Goal: Check status: Check status

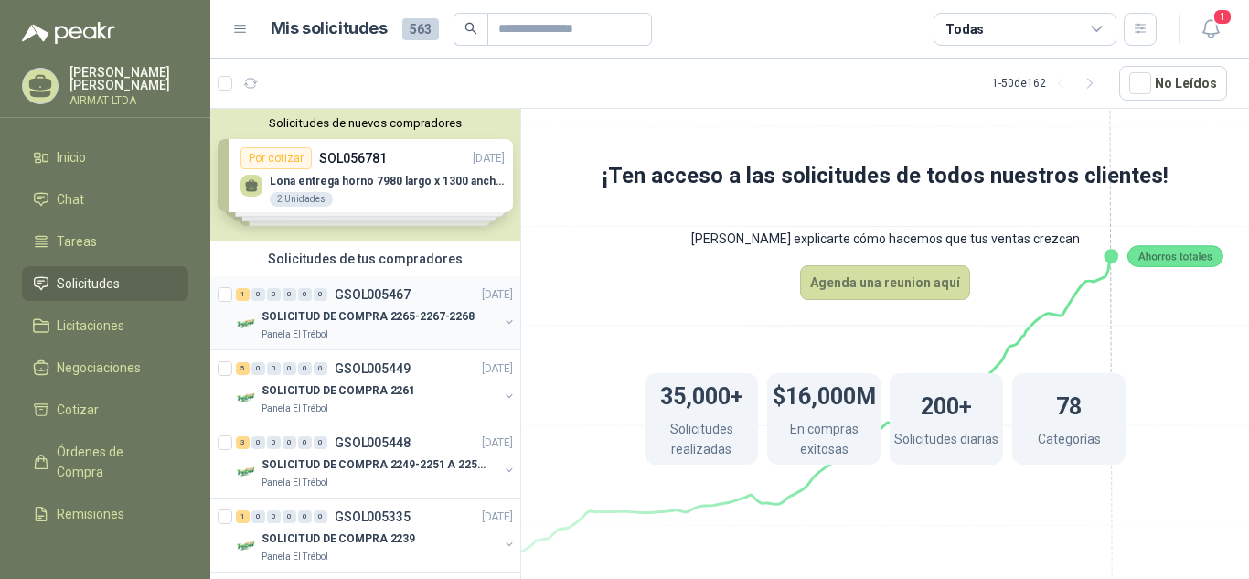
click at [358, 312] on p "SOLICITUD DE COMPRA 2265-2267-2268" at bounding box center [368, 316] width 213 height 17
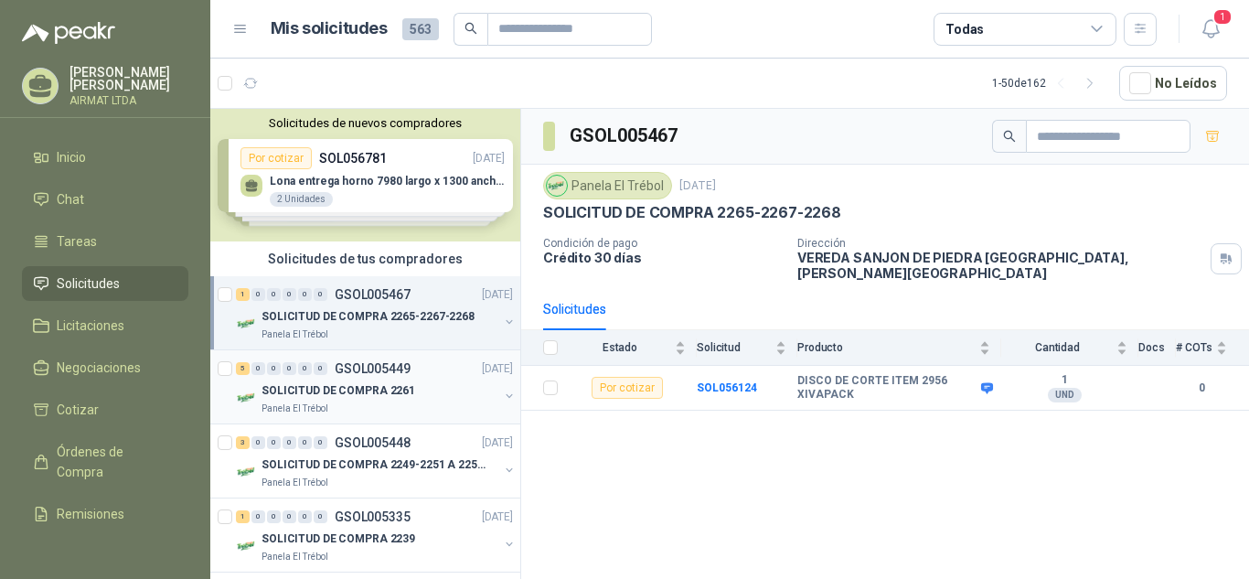
click at [340, 378] on div "5 0 0 0 0 0 GSOL005449 15/09/25" at bounding box center [376, 369] width 281 height 22
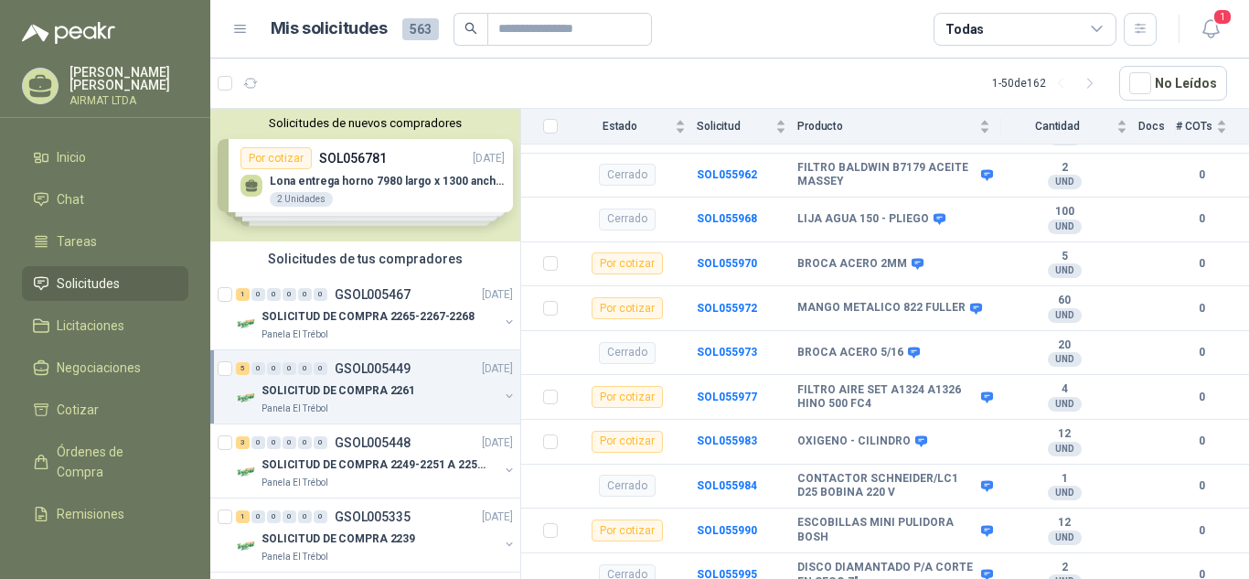
scroll to position [346, 0]
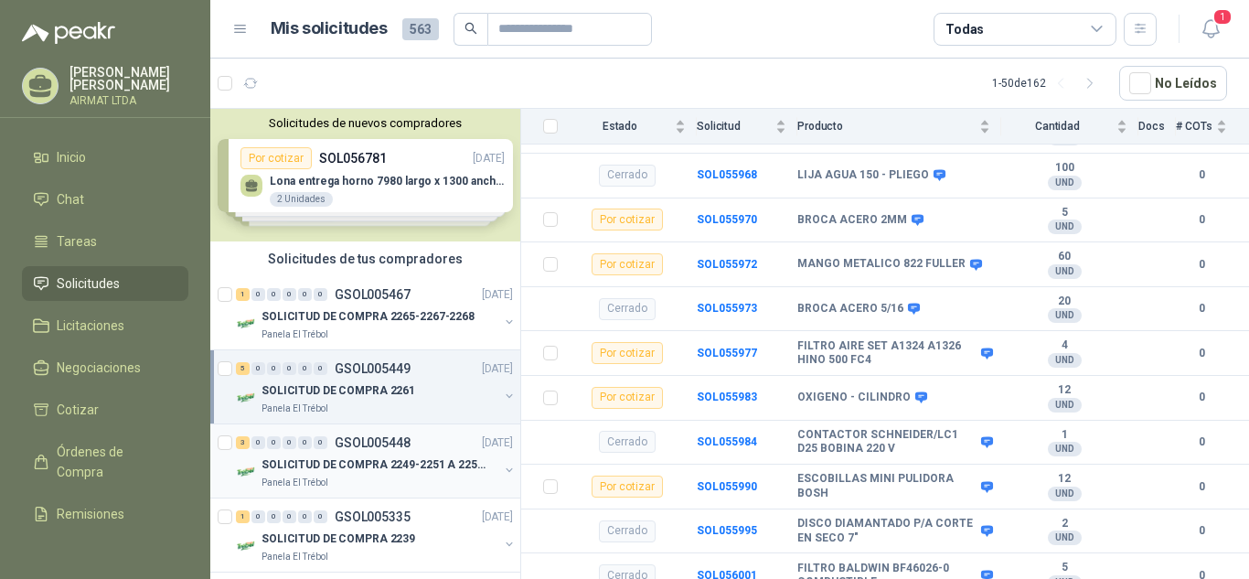
click at [350, 464] on p "SOLICITUD DE COMPRA 2249-2251 A 2256-2258 Y 2262" at bounding box center [376, 464] width 228 height 17
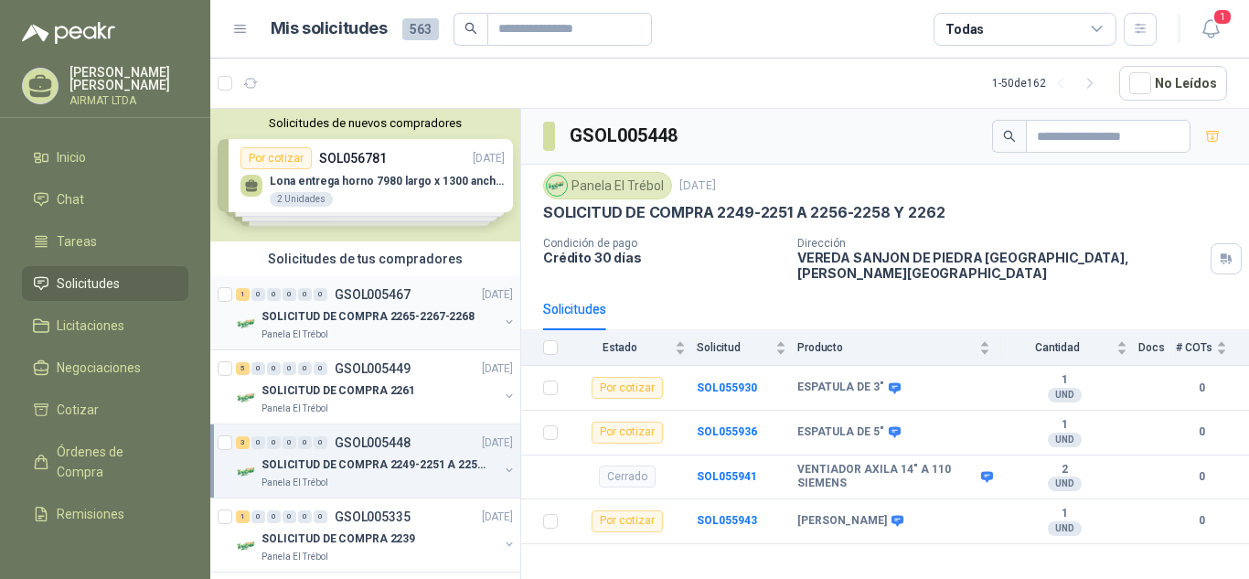
click at [378, 301] on p "GSOL005467" at bounding box center [373, 294] width 76 height 13
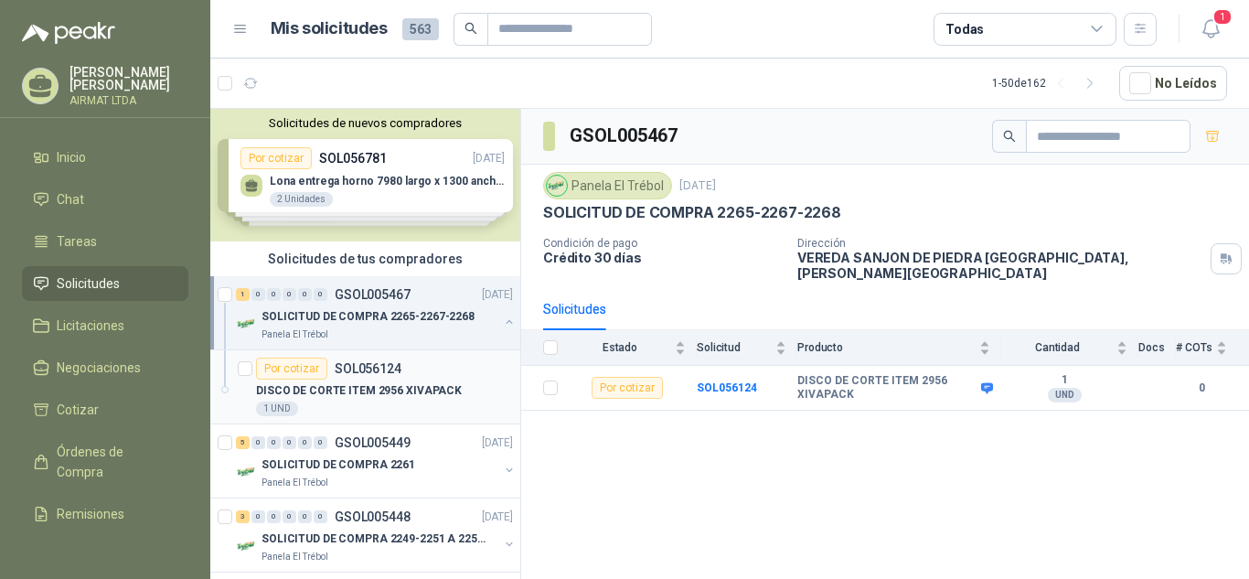
click at [383, 372] on p "SOL056124" at bounding box center [368, 368] width 67 height 13
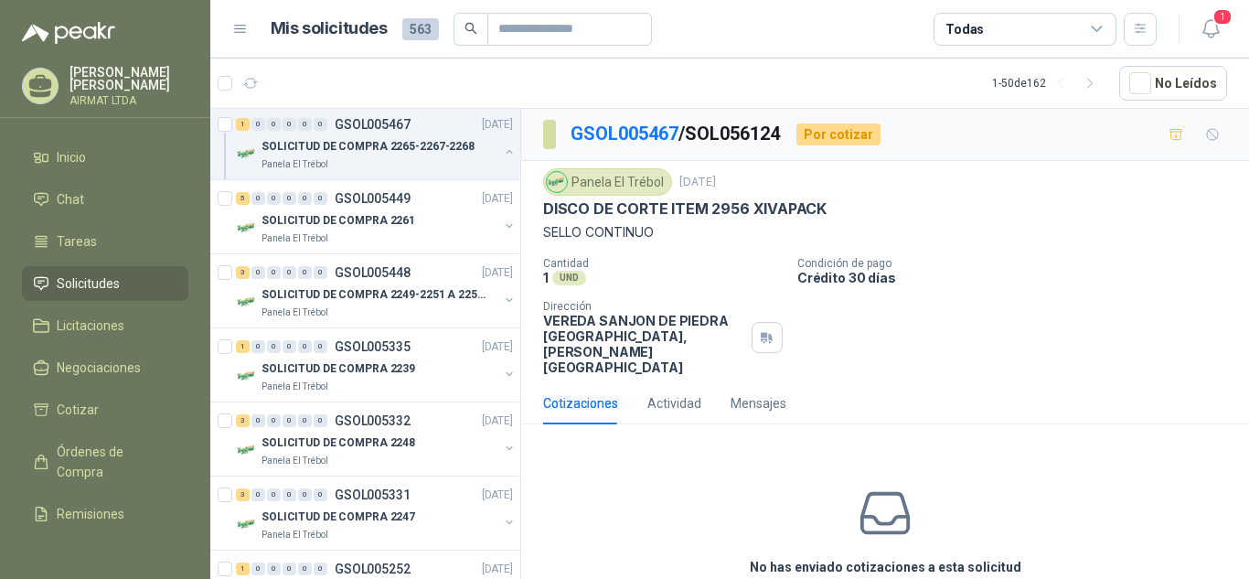
scroll to position [251, 0]
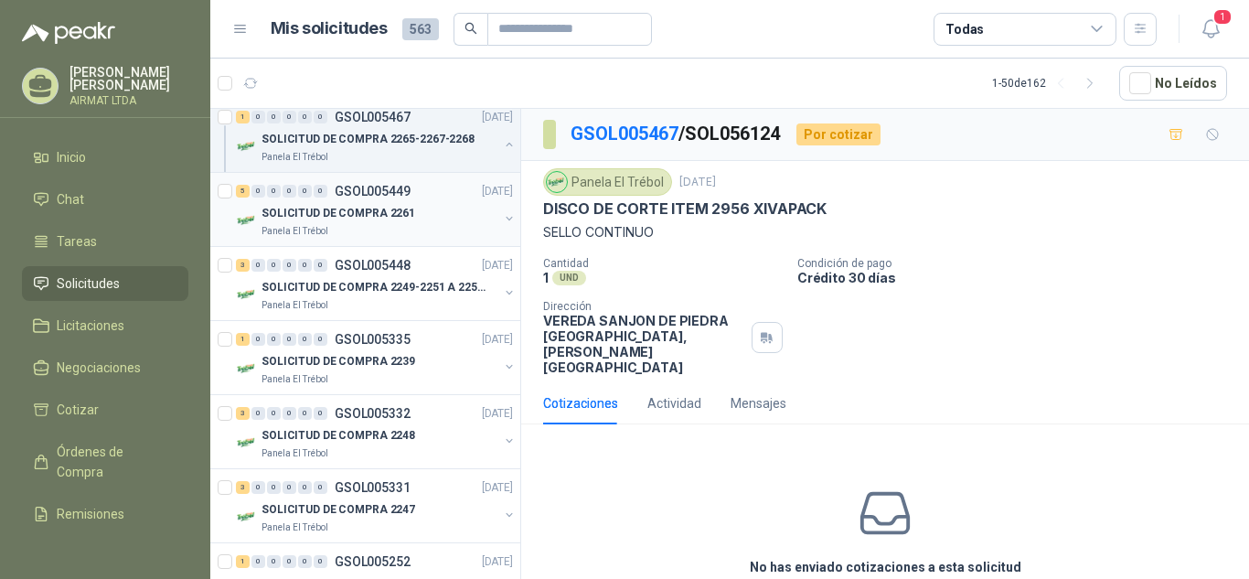
click at [363, 209] on p "SOLICITUD DE COMPRA 2261" at bounding box center [339, 213] width 154 height 17
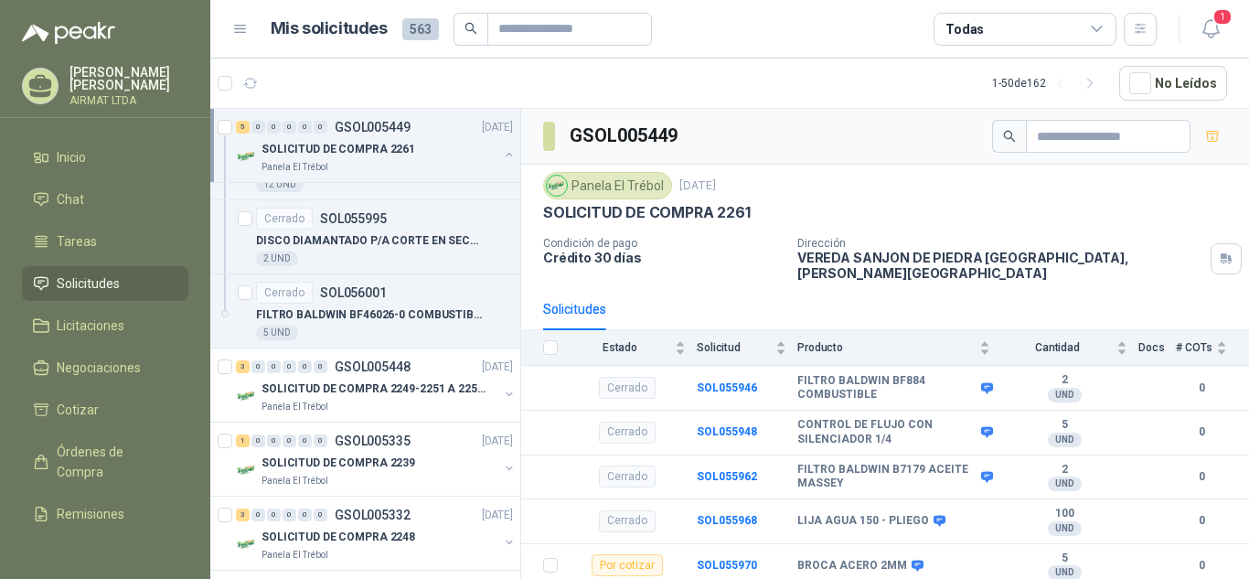
scroll to position [1221, 0]
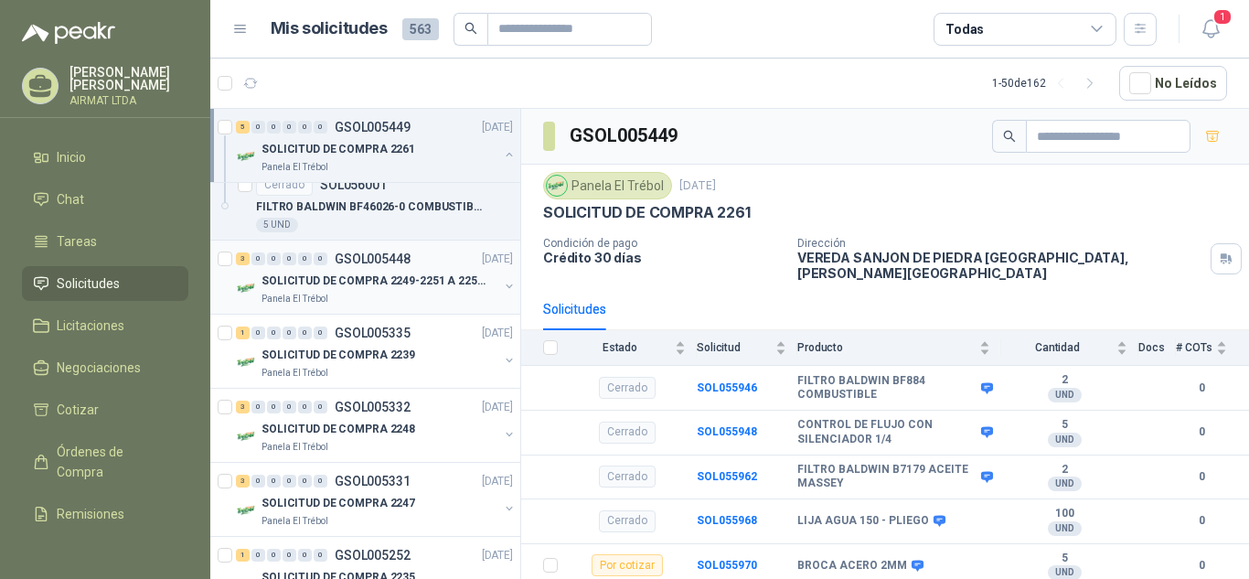
click at [344, 273] on p "SOLICITUD DE COMPRA 2249-2251 A 2256-2258 Y 2262" at bounding box center [376, 281] width 228 height 17
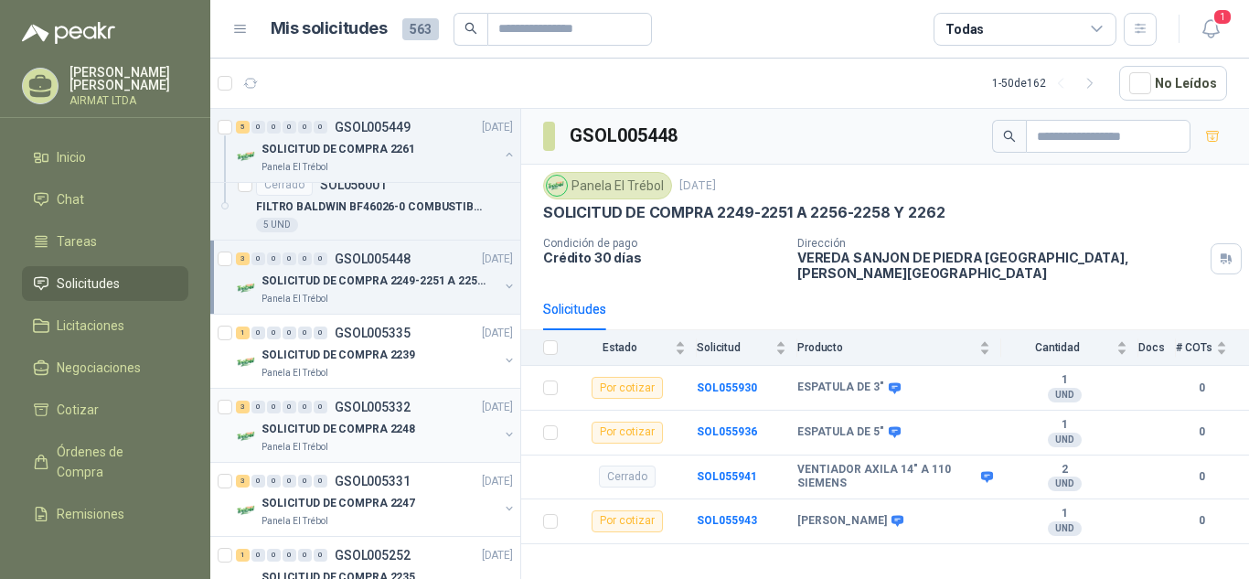
click at [373, 406] on p "GSOL005332" at bounding box center [373, 407] width 76 height 13
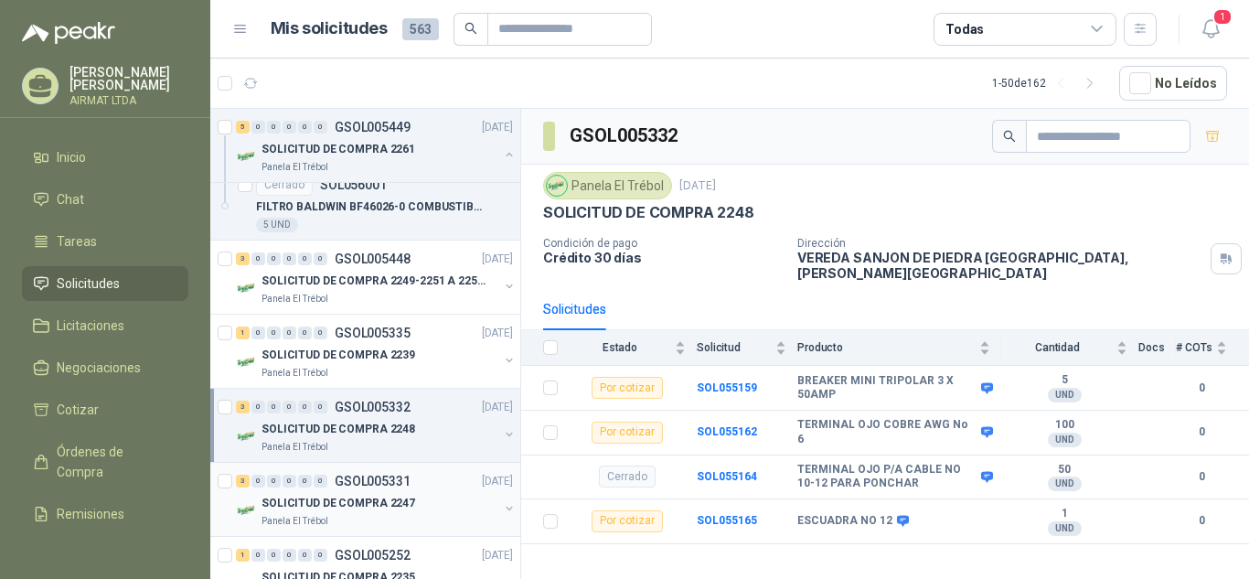
click at [368, 483] on p "GSOL005331" at bounding box center [373, 481] width 76 height 13
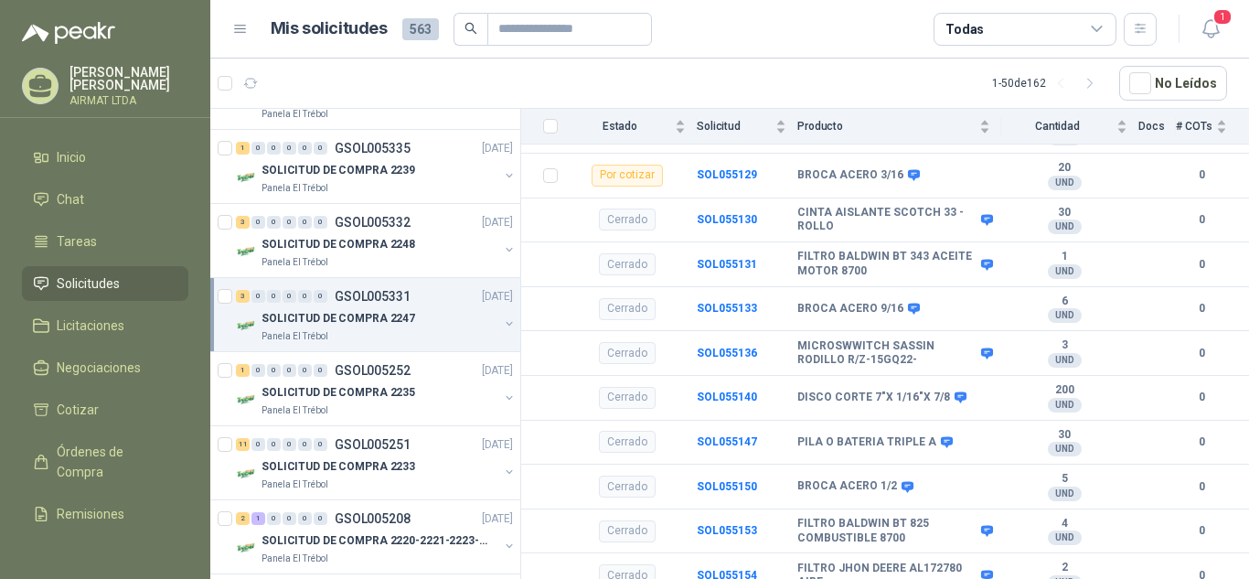
scroll to position [1425, 0]
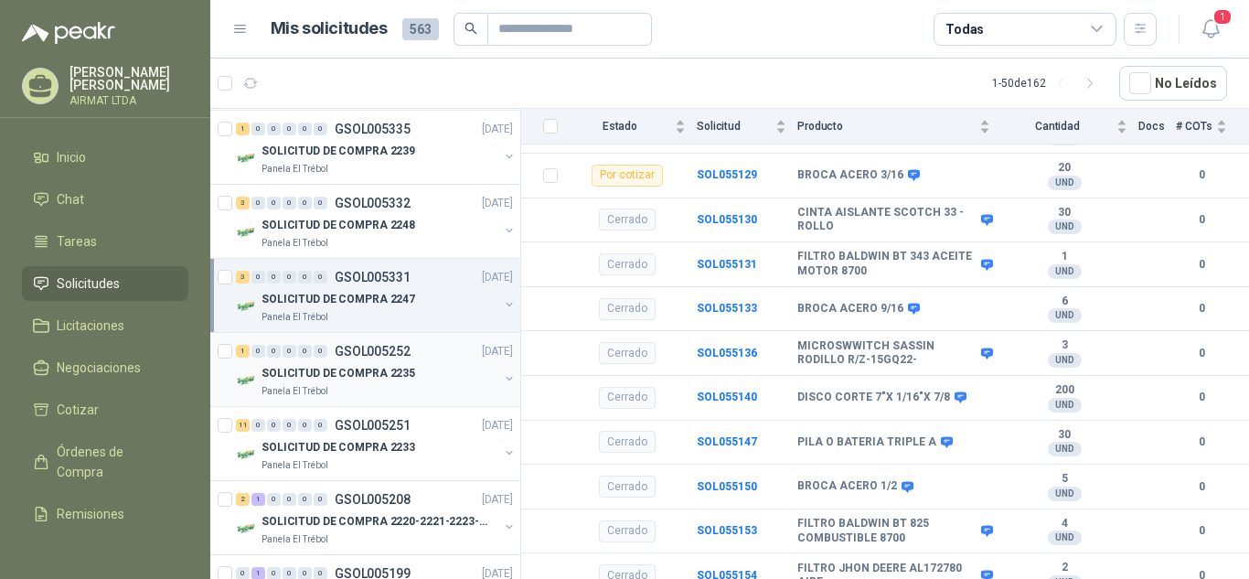
click at [337, 370] on p "SOLICITUD DE COMPRA 2235" at bounding box center [339, 373] width 154 height 17
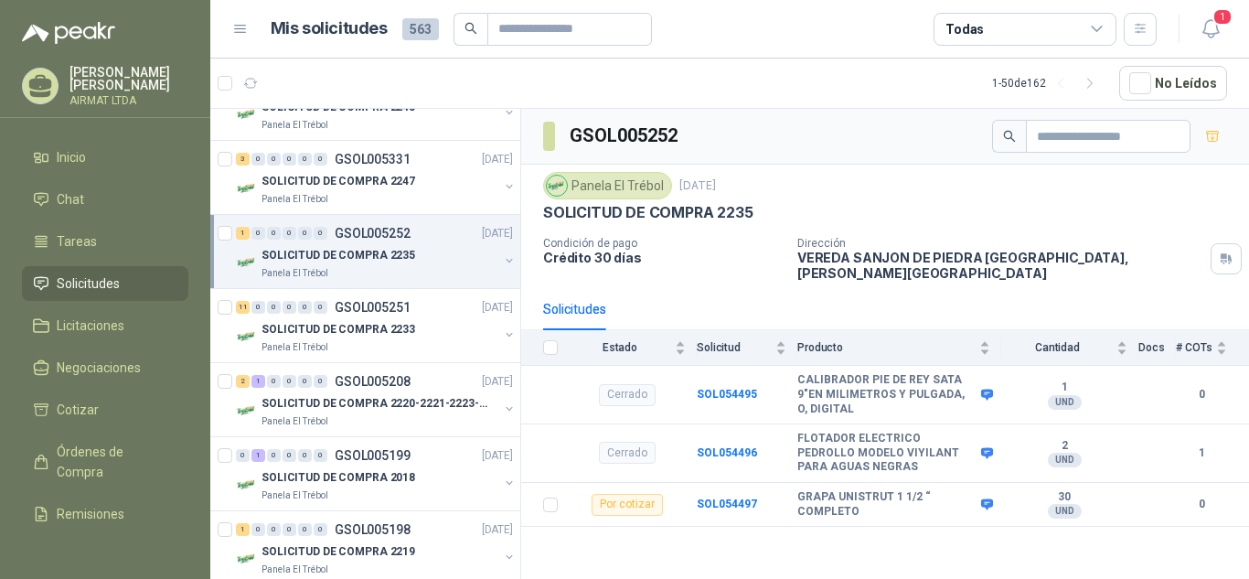
scroll to position [1562, 0]
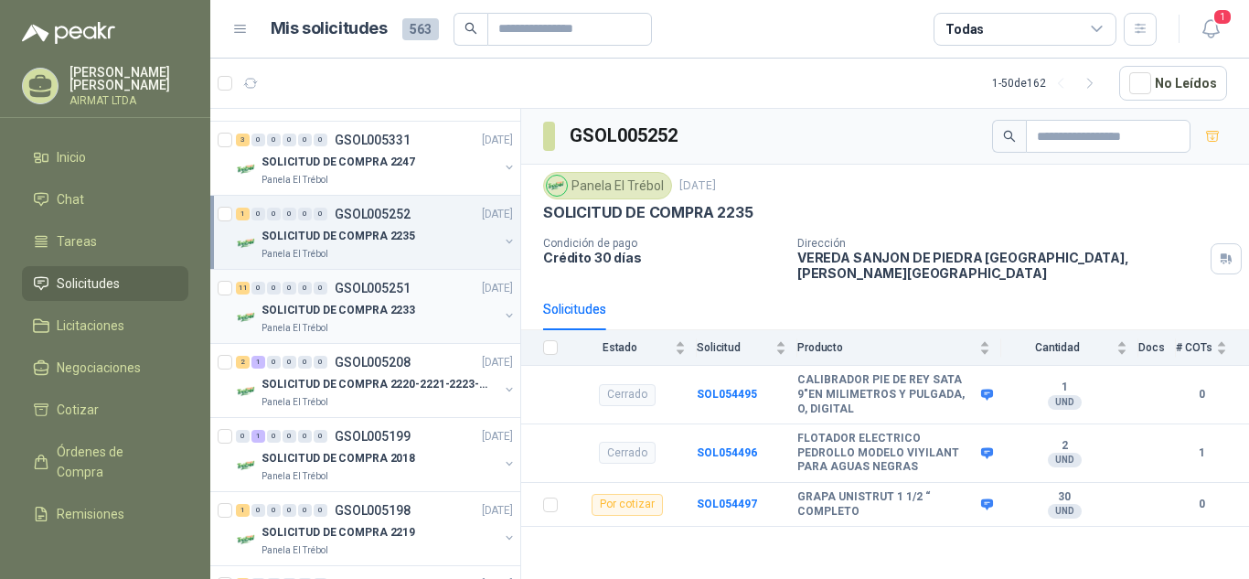
click at [344, 310] on p "SOLICITUD DE COMPRA 2233" at bounding box center [339, 310] width 154 height 17
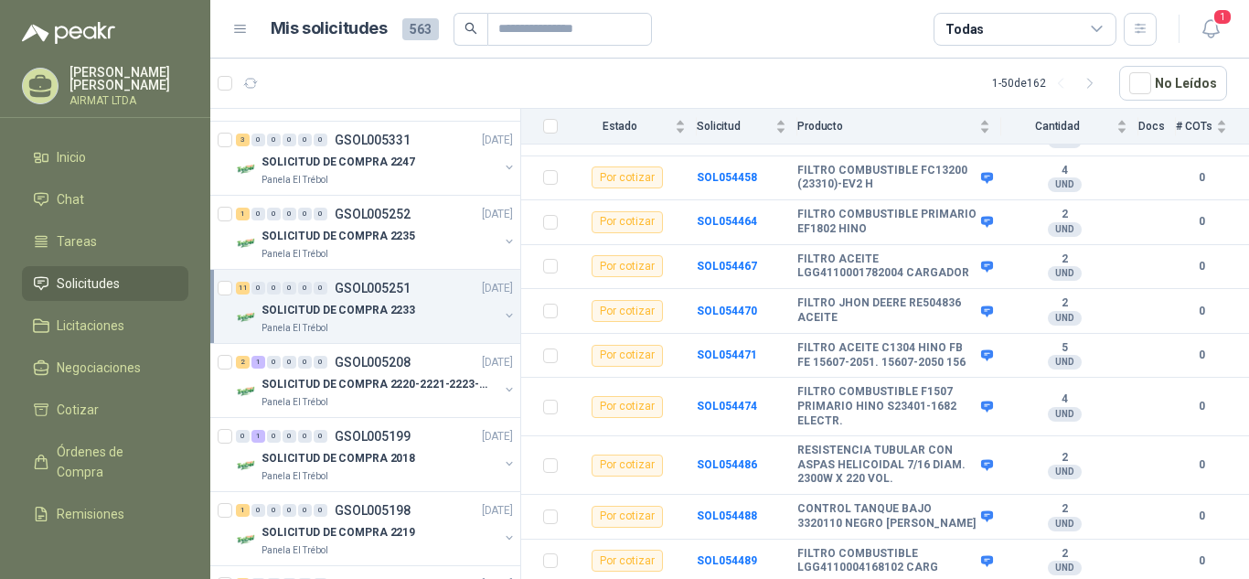
scroll to position [329, 0]
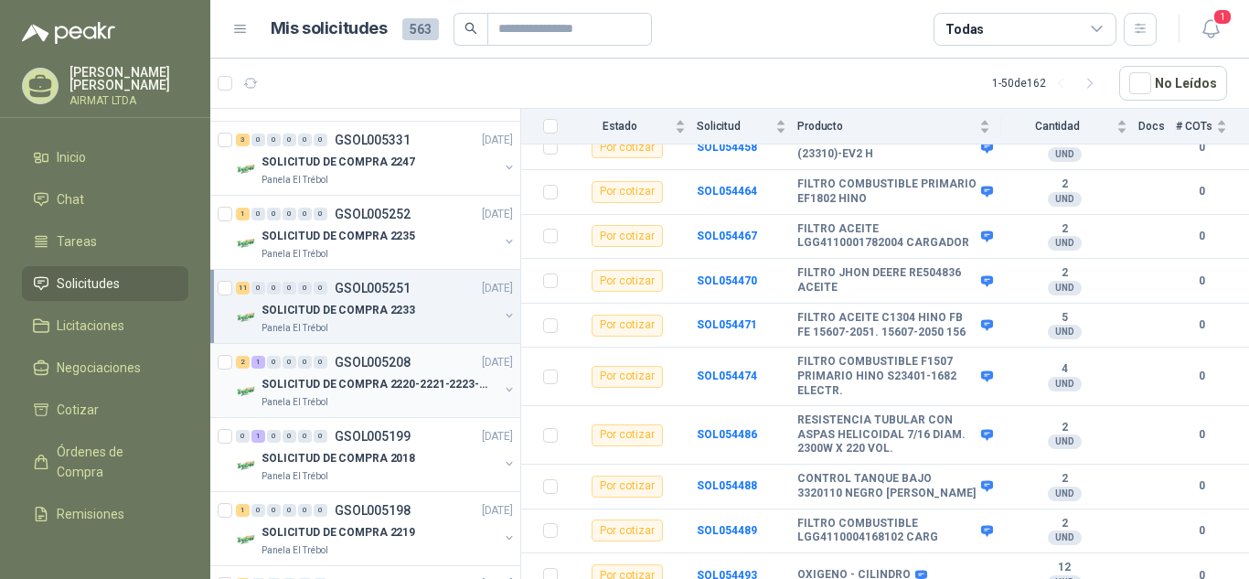
click at [337, 374] on div "SOLICITUD DE COMPRA 2220-2221-2223-2224" at bounding box center [380, 384] width 237 height 22
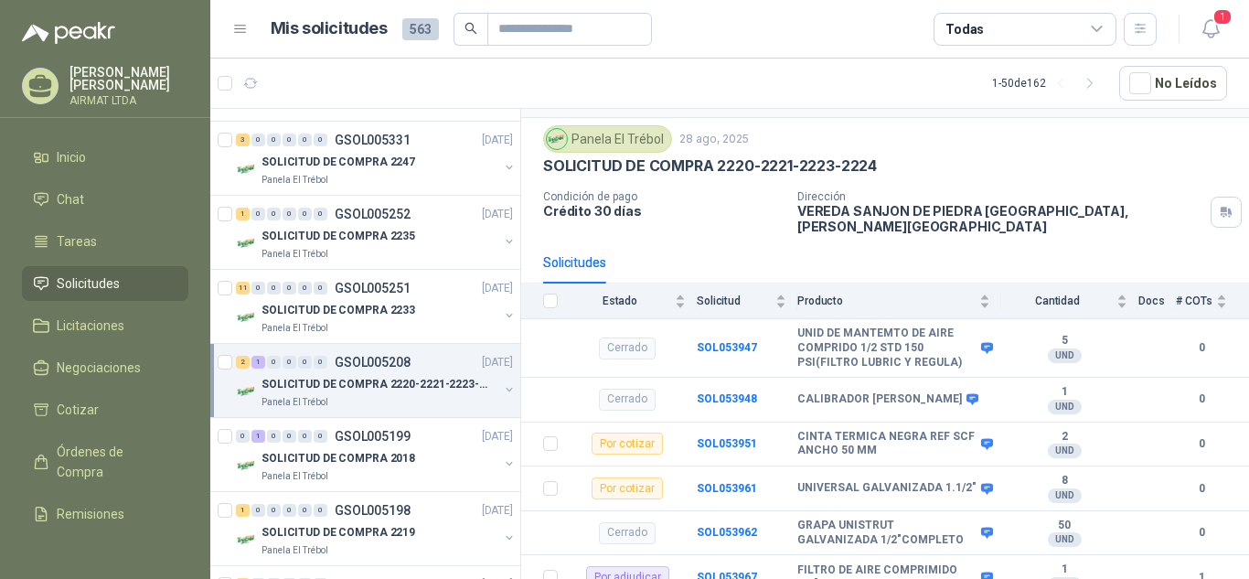
scroll to position [48, 0]
click at [338, 434] on p "GSOL005199" at bounding box center [373, 436] width 76 height 13
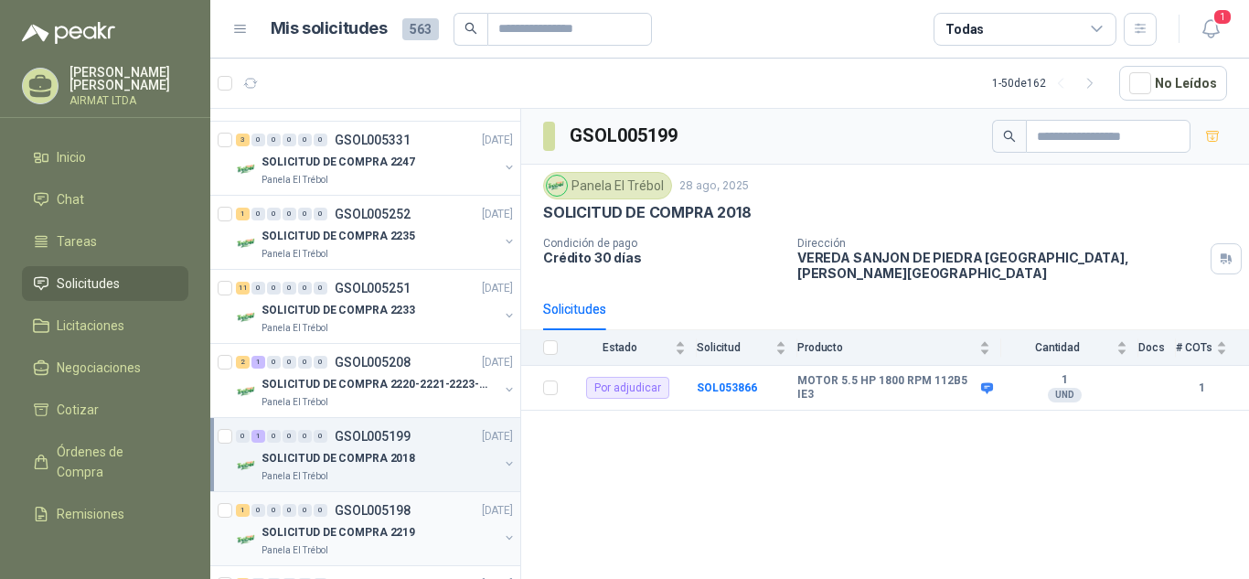
click at [362, 511] on p "GSOL005198" at bounding box center [373, 510] width 76 height 13
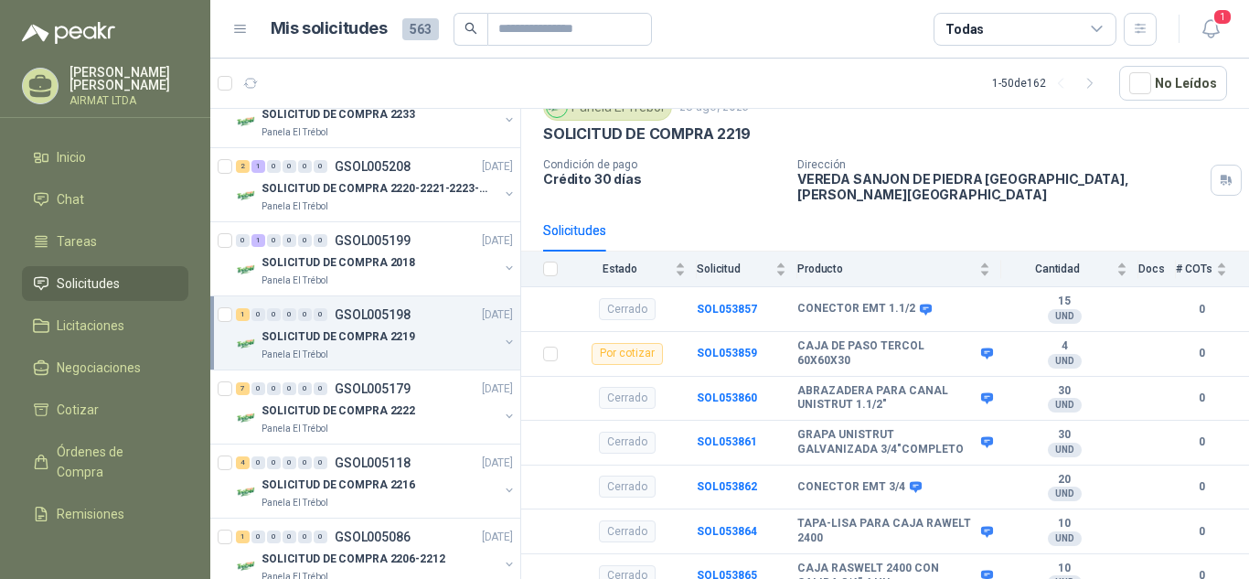
scroll to position [1777, 0]
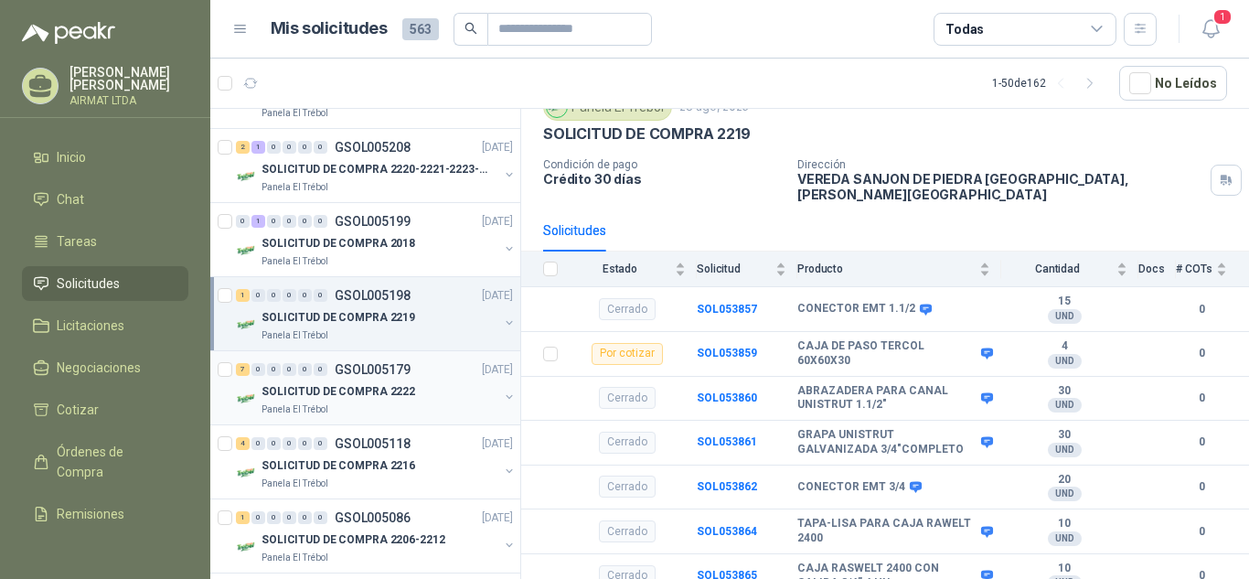
click at [339, 383] on p "SOLICITUD DE COMPRA 2222" at bounding box center [339, 391] width 154 height 17
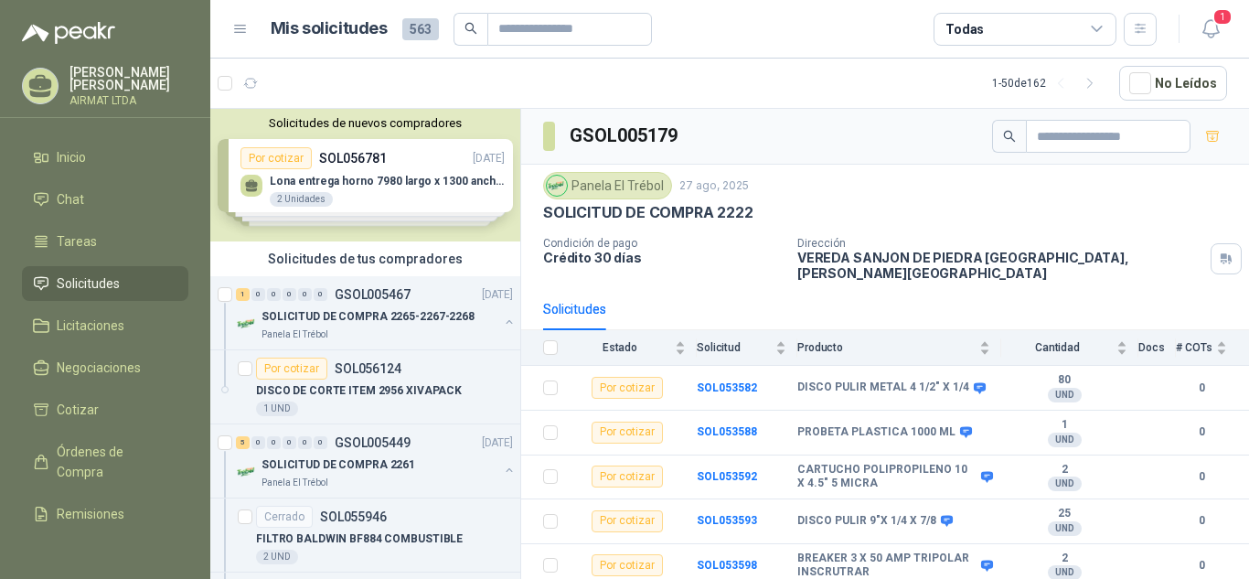
click at [348, 173] on div "Solicitudes de nuevos compradores Por cotizar SOL056781 19/09/25 Lona entrega h…" at bounding box center [365, 175] width 310 height 133
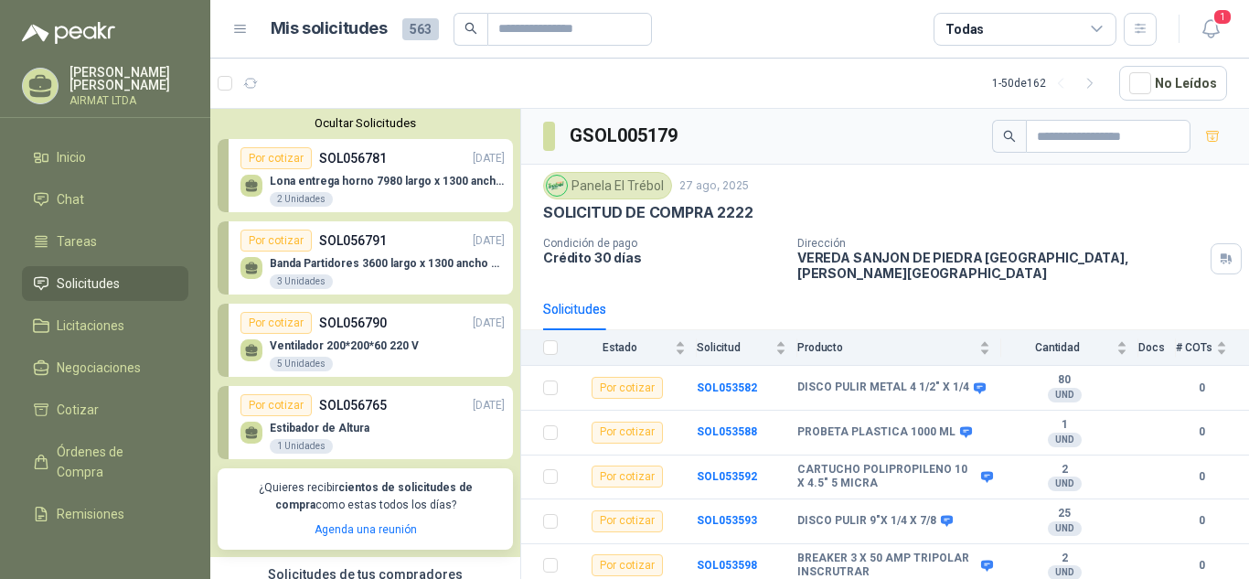
click at [348, 173] on div "Lona entrega horno 7980 largo x 1300 ancho Banda tipo wafer  2 Unidades" at bounding box center [372, 188] width 264 height 38
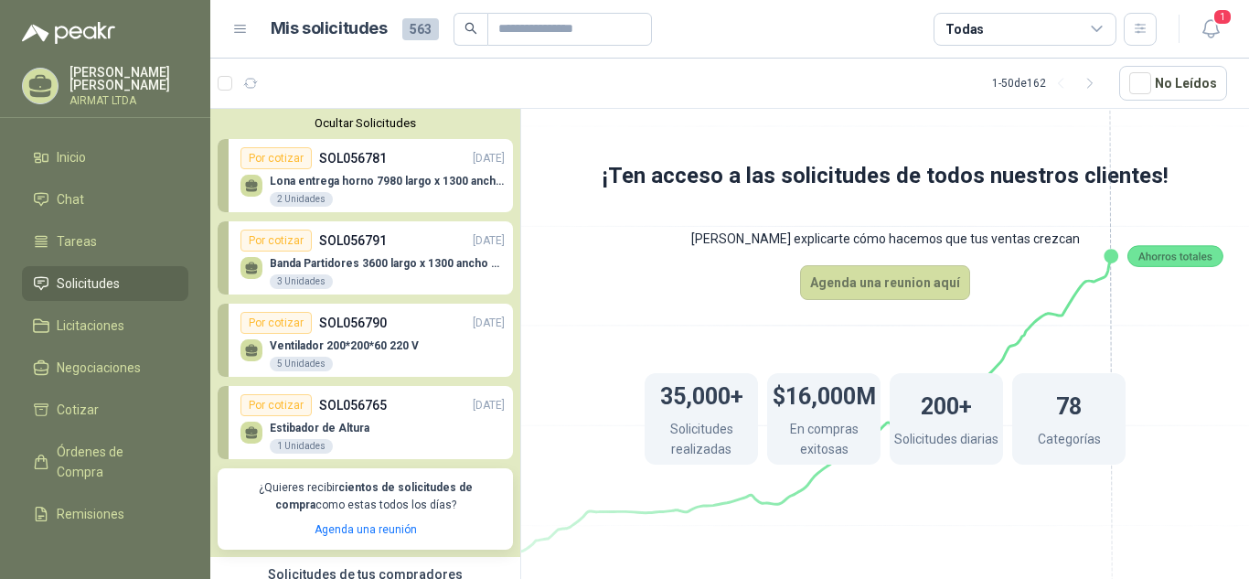
click at [342, 172] on div "Lona entrega horno 7980 largo x 1300 ancho Banda tipo wafer  2 Unidades" at bounding box center [372, 188] width 264 height 38
click at [94, 273] on span "Solicitudes" at bounding box center [88, 283] width 63 height 20
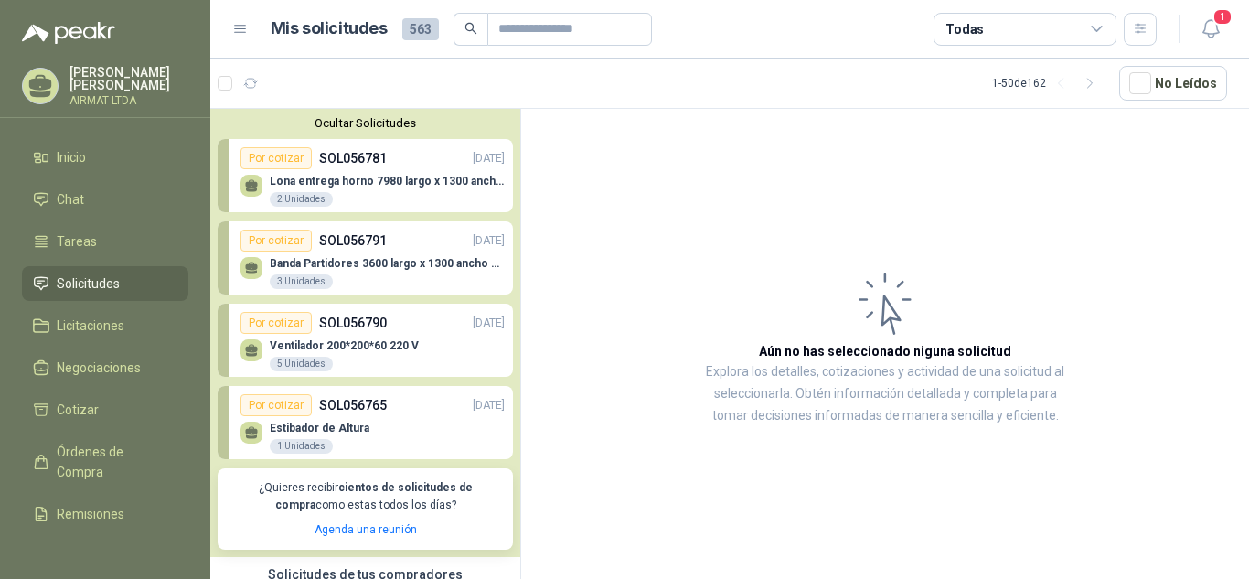
click at [369, 182] on p "Lona entrega horno 7980 largo x 1300 ancho Banda tipo wafer" at bounding box center [387, 181] width 235 height 13
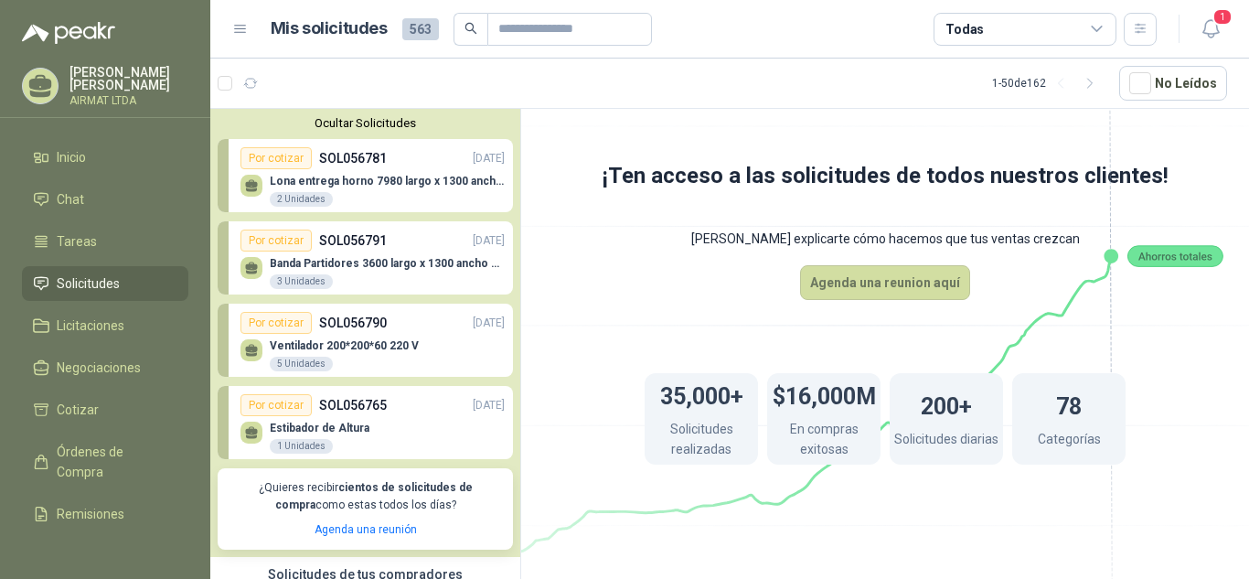
click at [384, 321] on p "SOL056790" at bounding box center [353, 323] width 68 height 20
click at [271, 327] on div "Por cotizar" at bounding box center [275, 323] width 71 height 22
click at [379, 119] on button "Ocultar Solicitudes" at bounding box center [365, 123] width 295 height 14
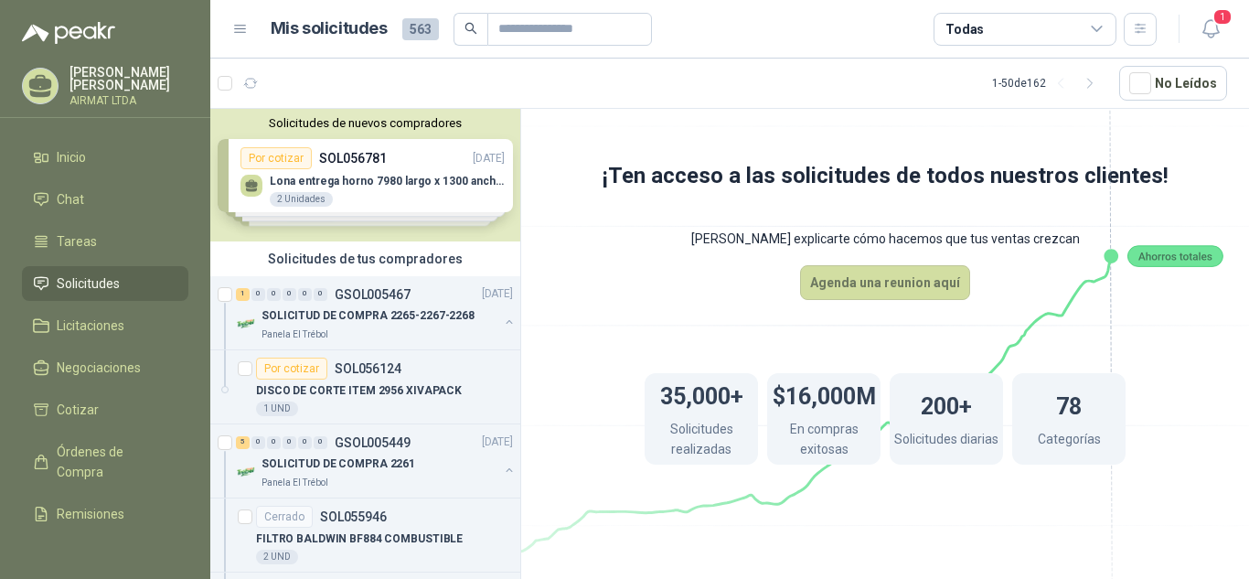
click at [379, 119] on button "Solicitudes de nuevos compradores" at bounding box center [365, 123] width 295 height 14
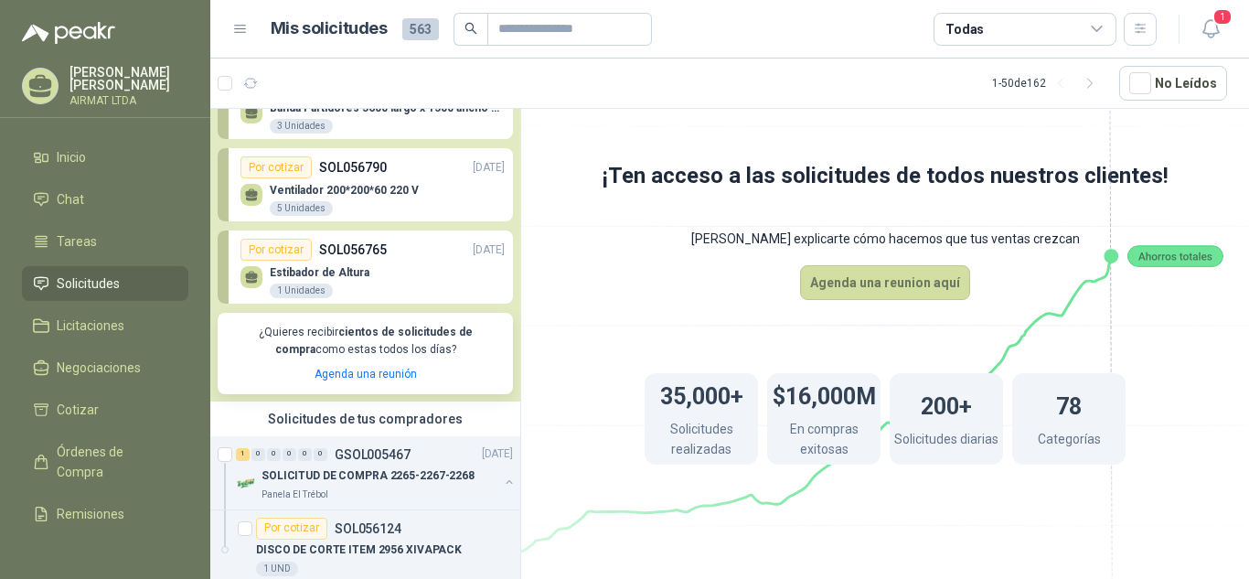
scroll to position [187, 0]
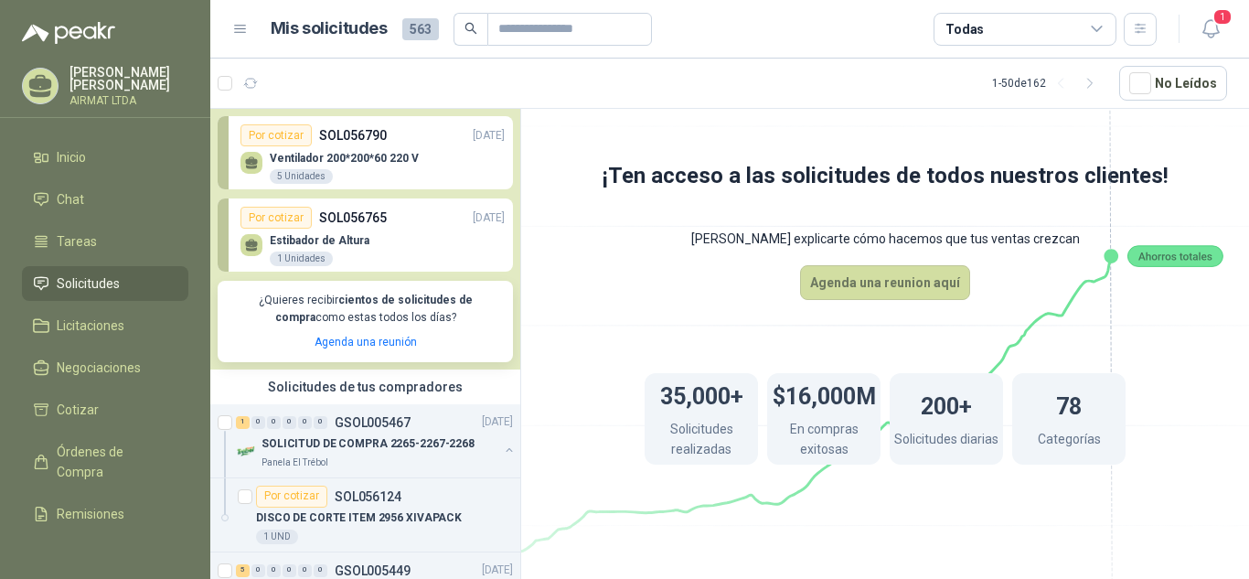
click at [419, 159] on div "Ventilador 200*200*60 220 V 5 Unidades" at bounding box center [372, 165] width 264 height 38
click at [386, 156] on p "Ventilador 200*200*60 220 V" at bounding box center [344, 158] width 149 height 13
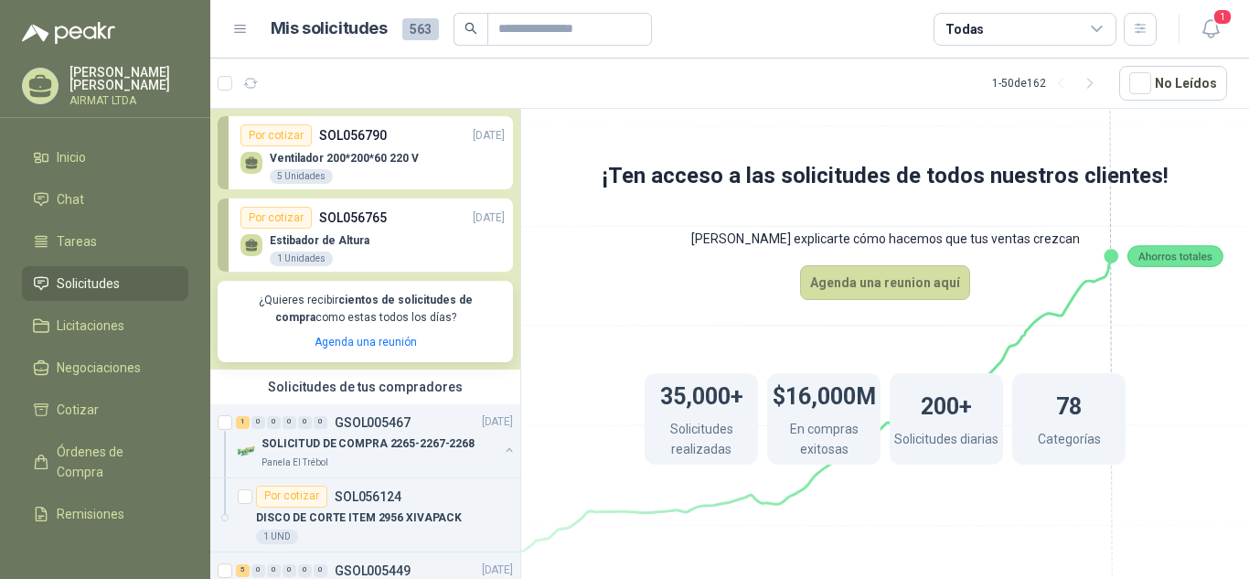
click at [386, 156] on p "Ventilador 200*200*60 220 V" at bounding box center [344, 158] width 149 height 13
click at [415, 453] on p "SOLICITUD DE COMPRA 2265-2267-2268" at bounding box center [368, 443] width 213 height 17
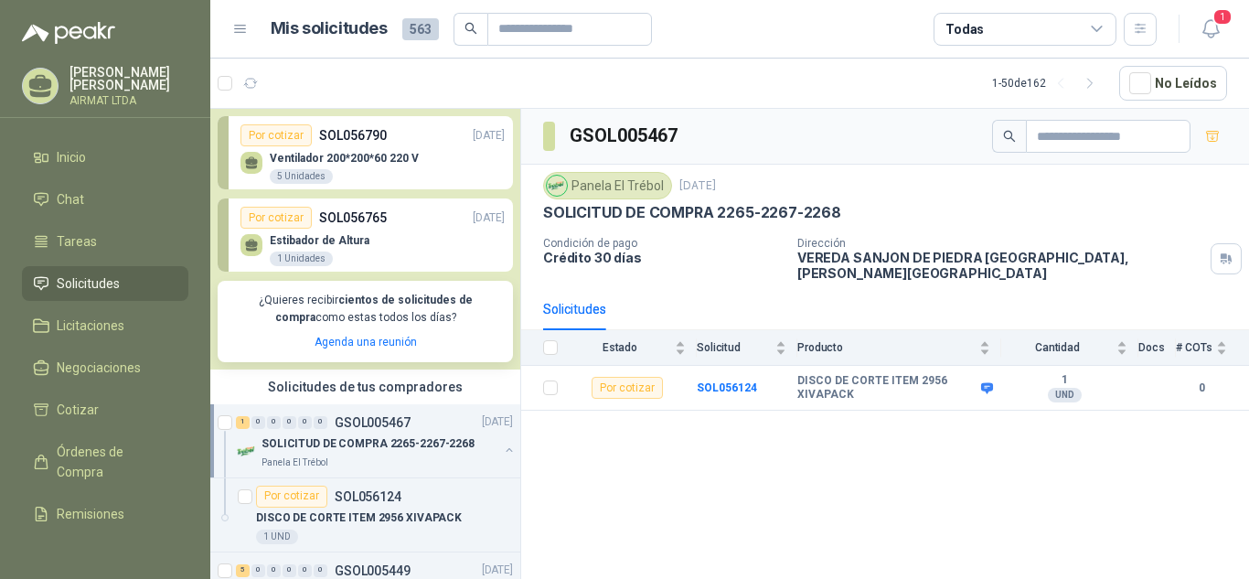
scroll to position [591, 0]
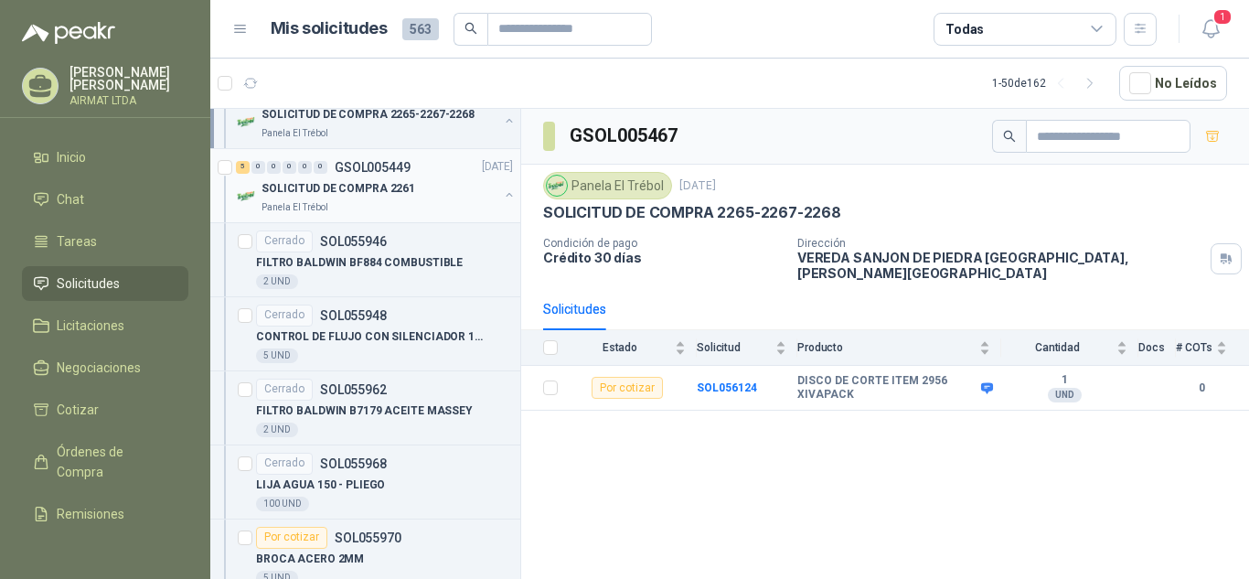
click at [358, 198] on p "SOLICITUD DE COMPRA 2261" at bounding box center [339, 188] width 154 height 17
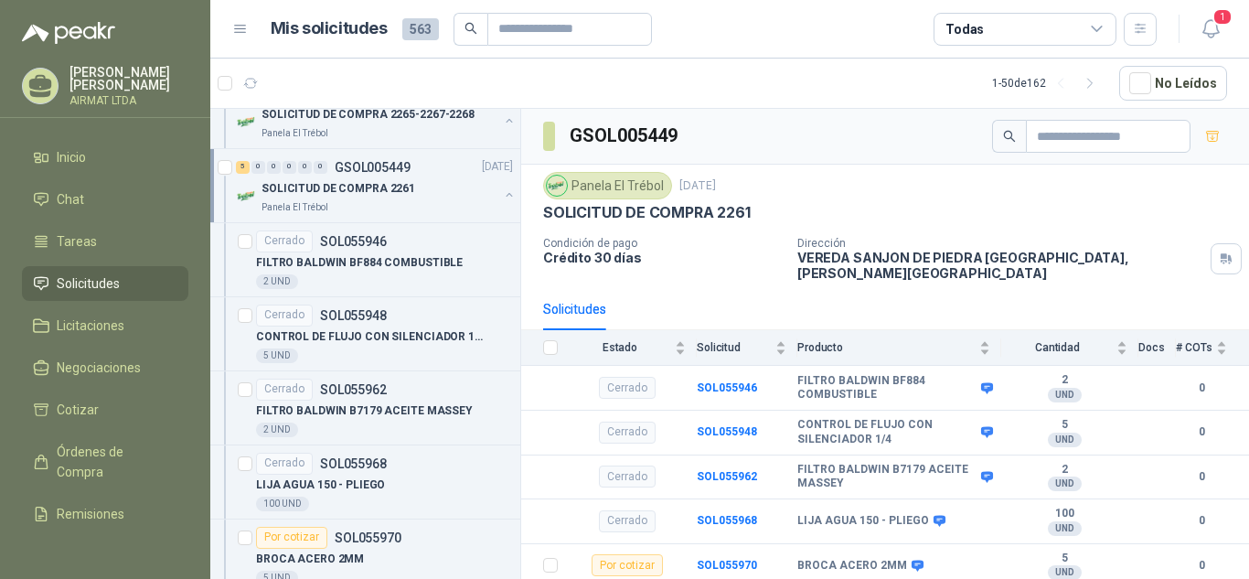
scroll to position [346, 0]
